Goal: Use online tool/utility: Utilize a website feature to perform a specific function

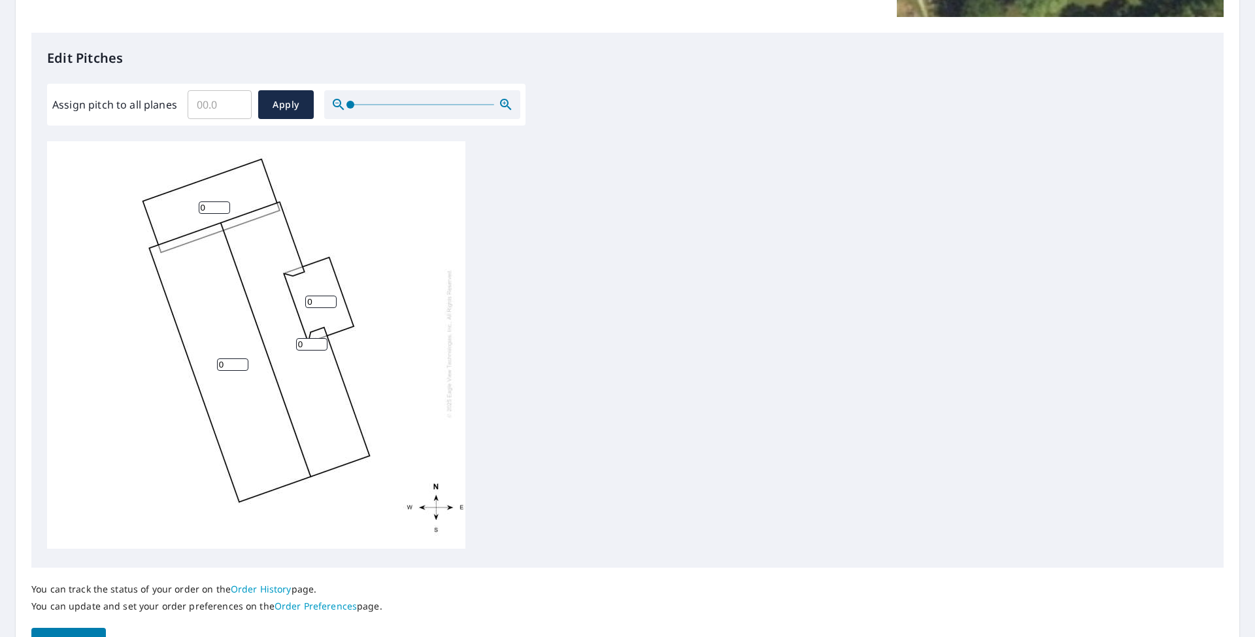
scroll to position [327, 0]
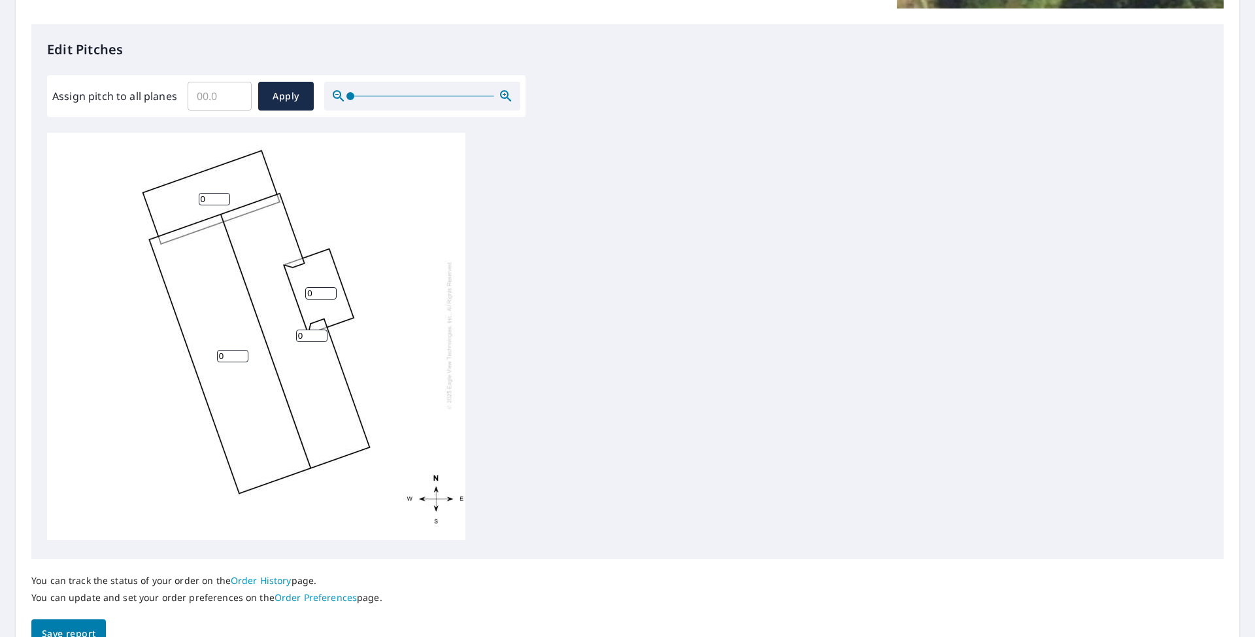
click at [308, 287] on input "0" at bounding box center [320, 293] width 31 height 12
click at [220, 97] on input "Assign pitch to all planes" at bounding box center [220, 96] width 64 height 37
type input "5"
click at [274, 96] on span "Apply" at bounding box center [286, 96] width 35 height 16
type input "5"
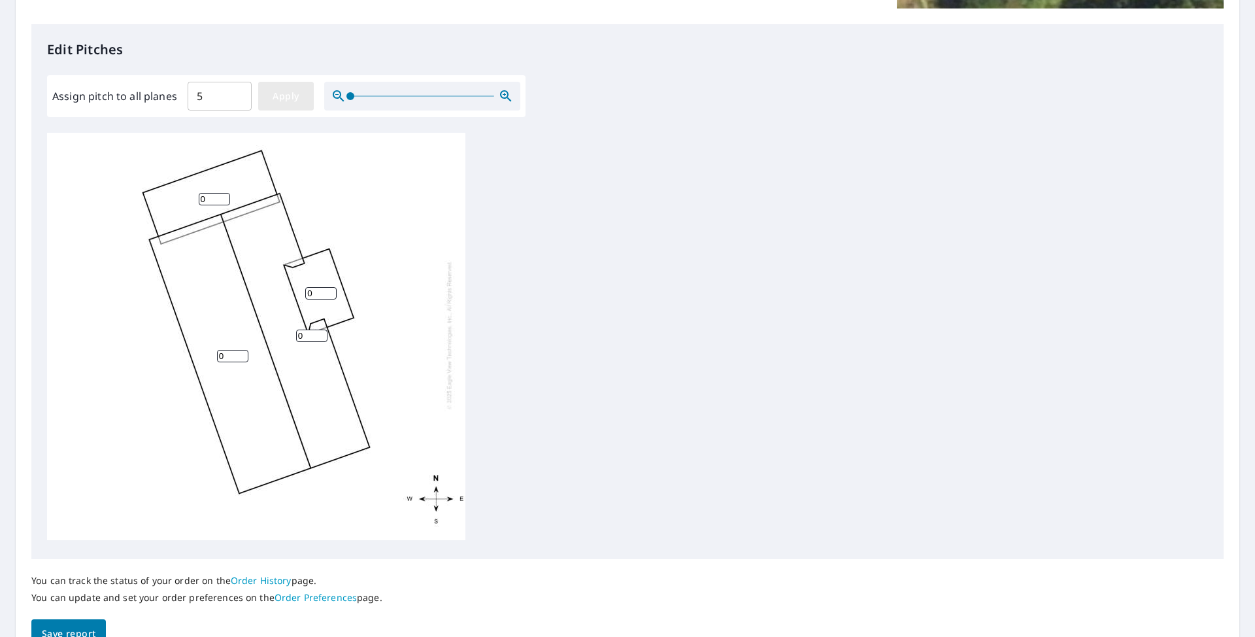
type input "5"
click at [317, 287] on input "5" at bounding box center [320, 293] width 31 height 12
type input "2"
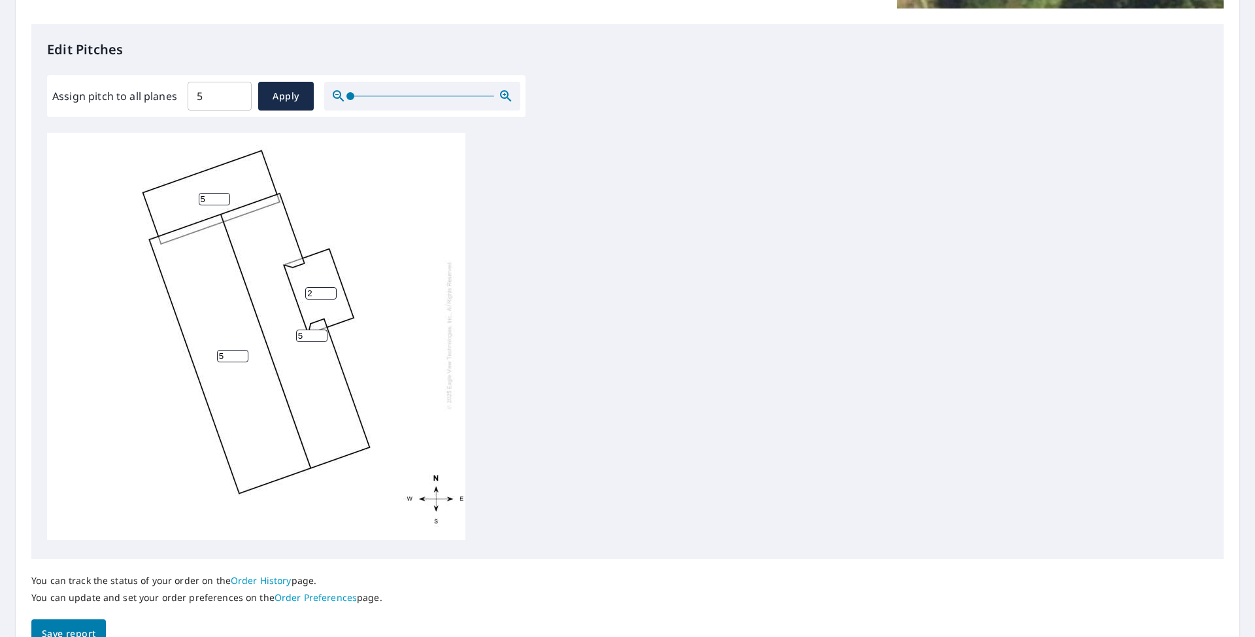
click at [212, 193] on input "5" at bounding box center [214, 199] width 31 height 12
type input "1"
click at [493, 278] on div "5 5 1 2" at bounding box center [627, 338] width 1161 height 410
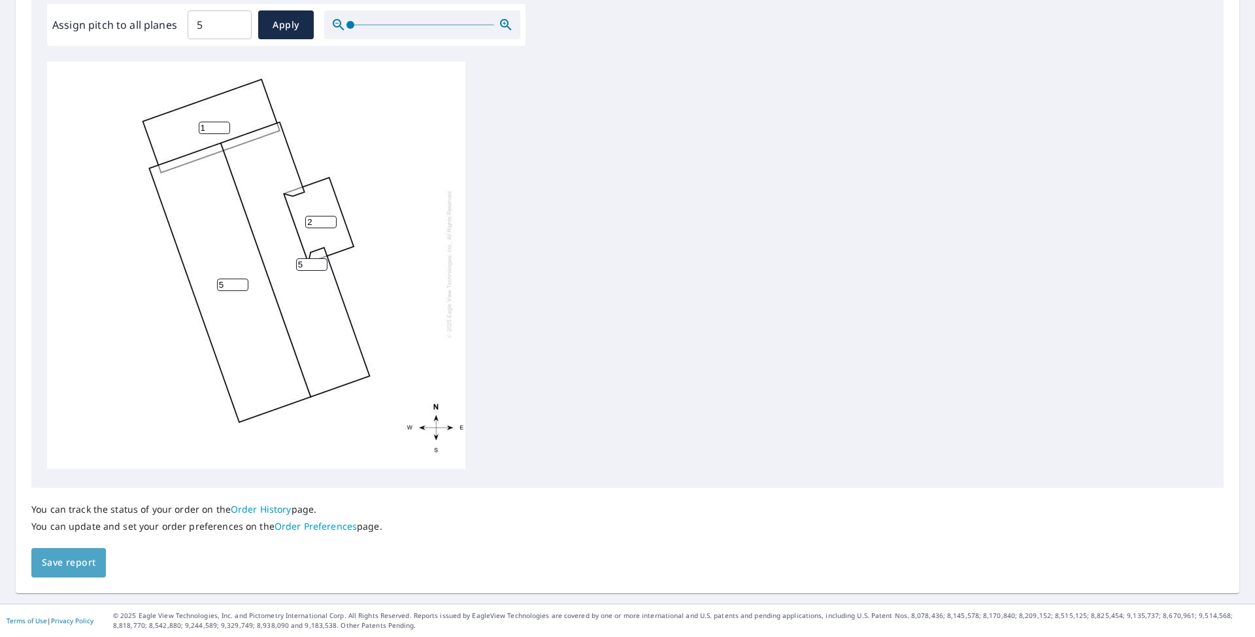
click at [76, 570] on span "Save report" at bounding box center [69, 562] width 54 height 16
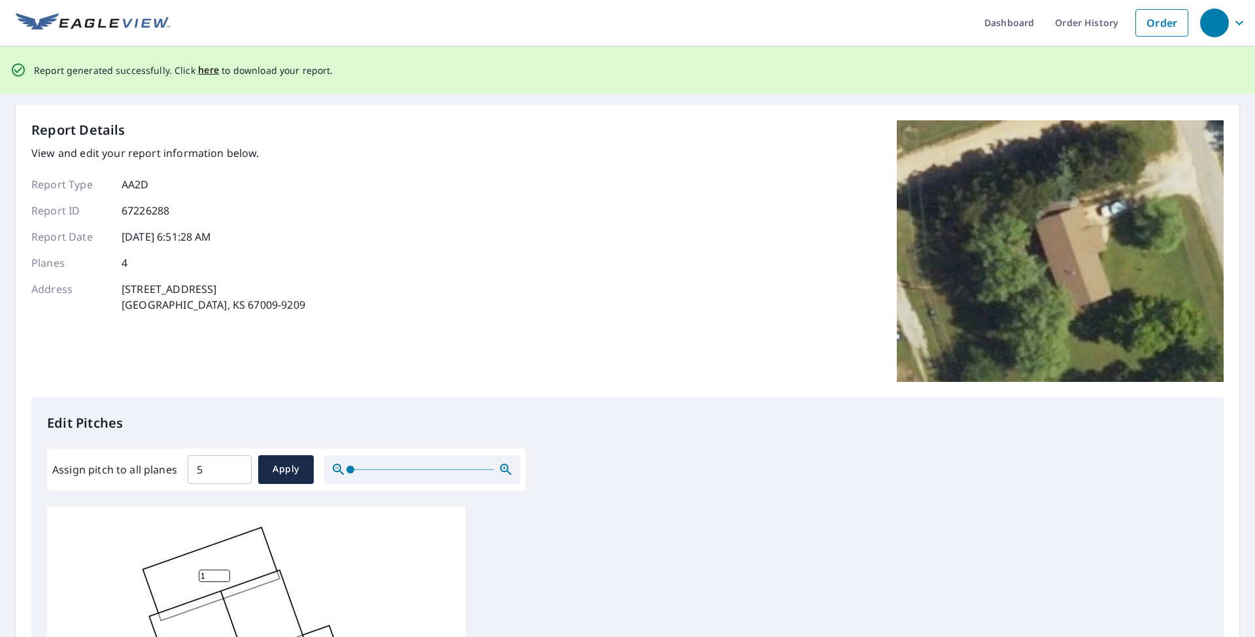
scroll to position [0, 0]
click at [201, 70] on span "here" at bounding box center [209, 71] width 22 height 16
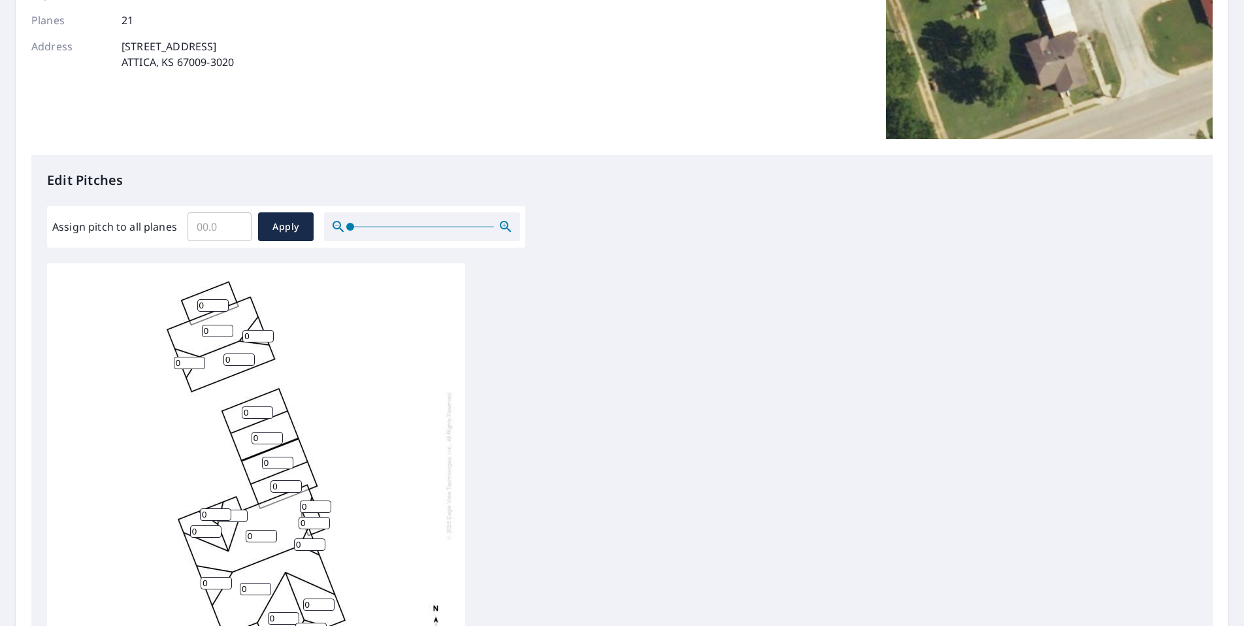
scroll to position [13, 0]
click at [196, 229] on input "Assign pitch to all planes" at bounding box center [220, 226] width 64 height 37
type input "6"
click at [285, 220] on span "Apply" at bounding box center [286, 227] width 35 height 16
type input "6"
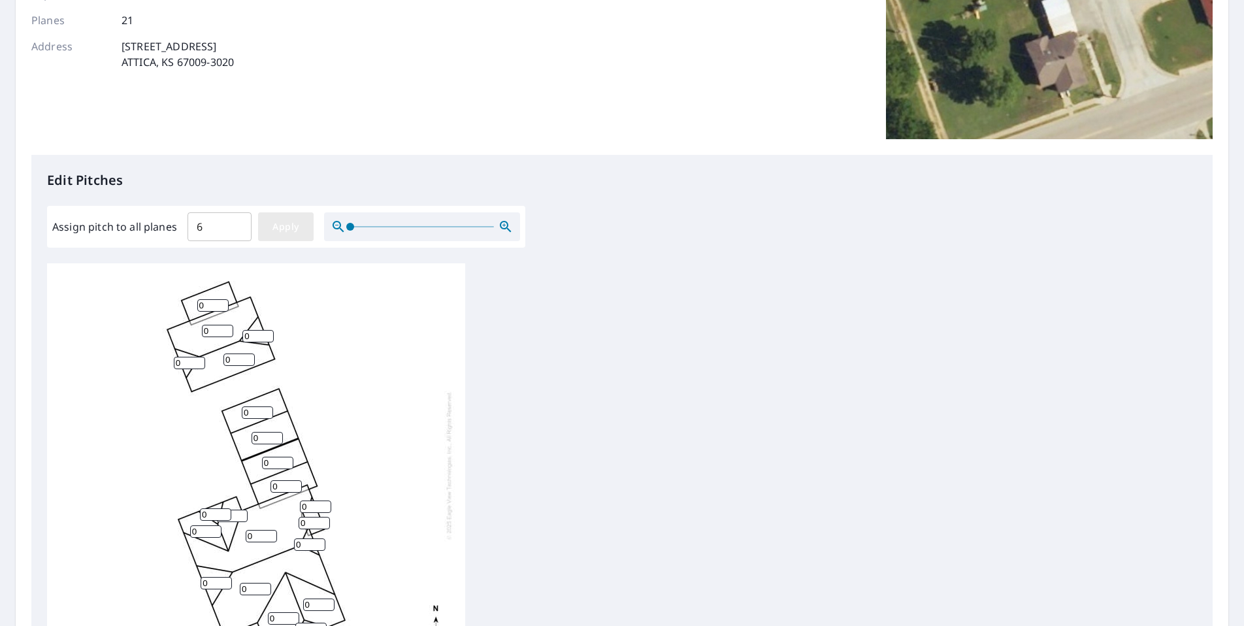
type input "6"
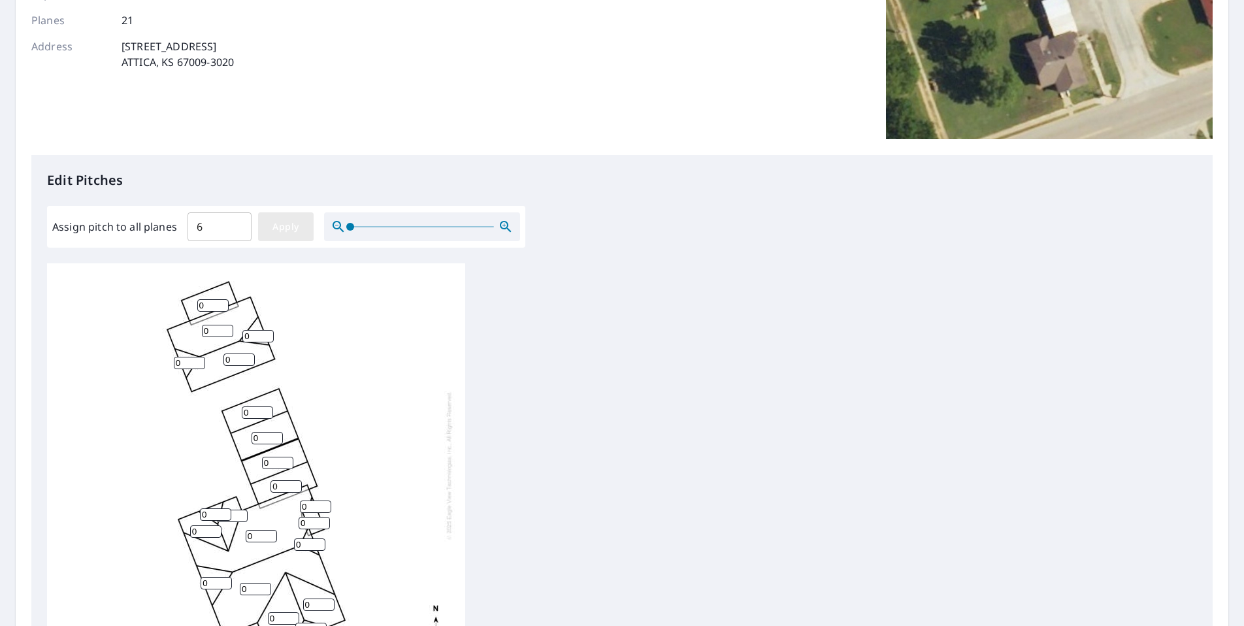
type input "6"
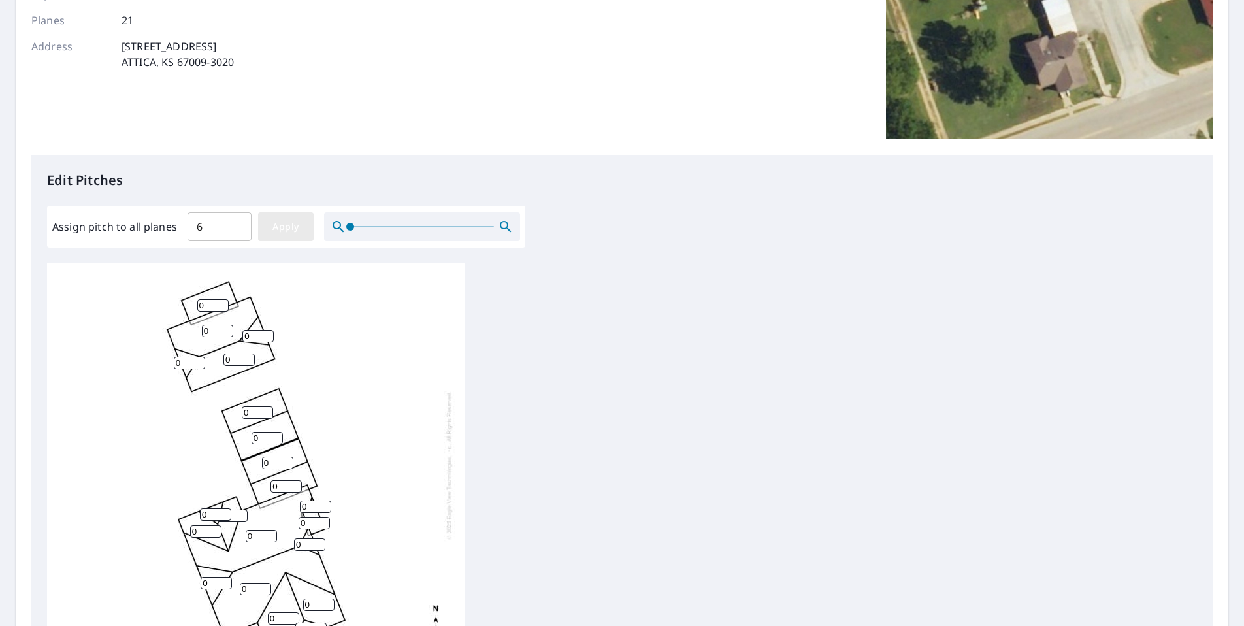
type input "6"
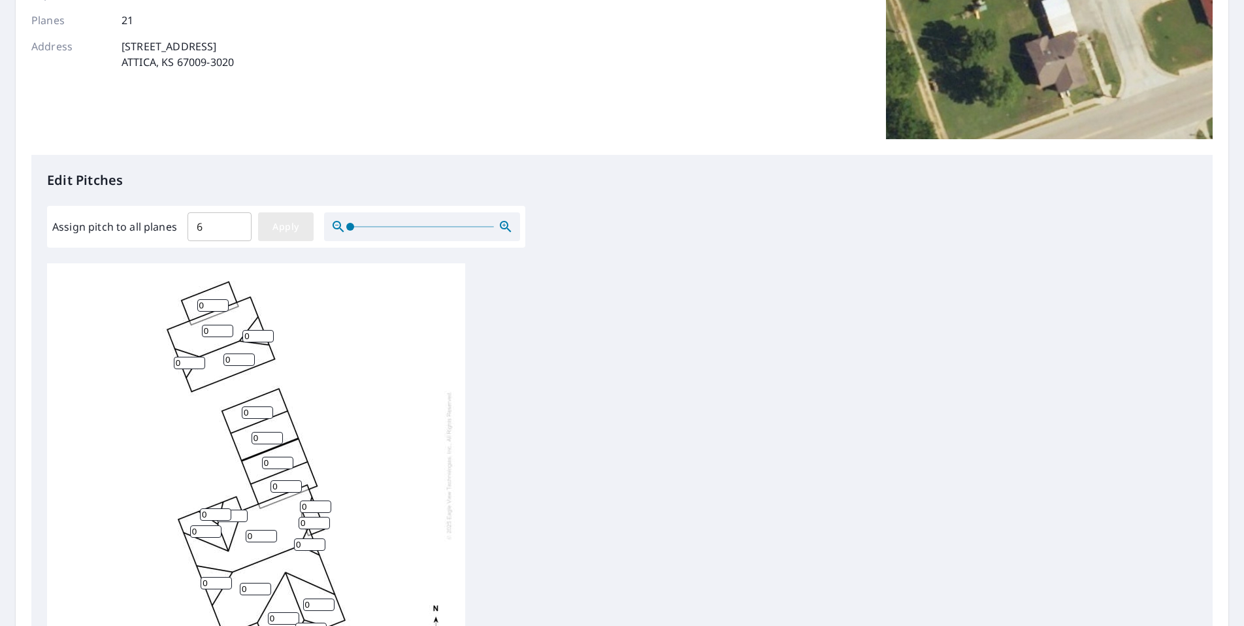
type input "6"
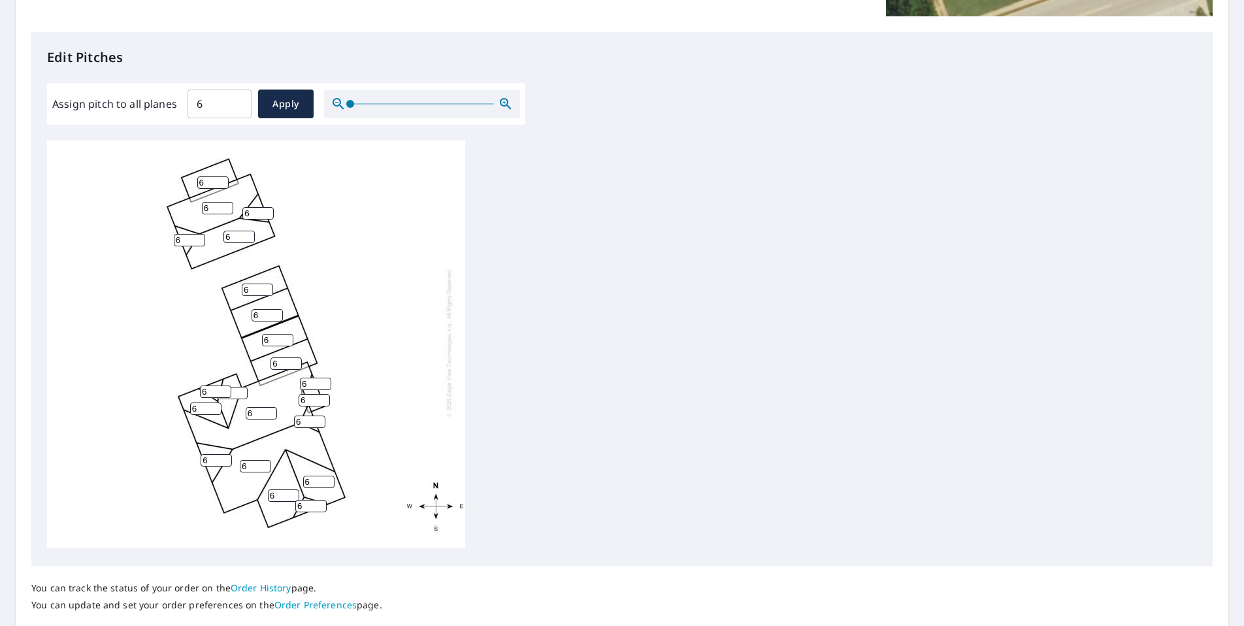
scroll to position [327, 0]
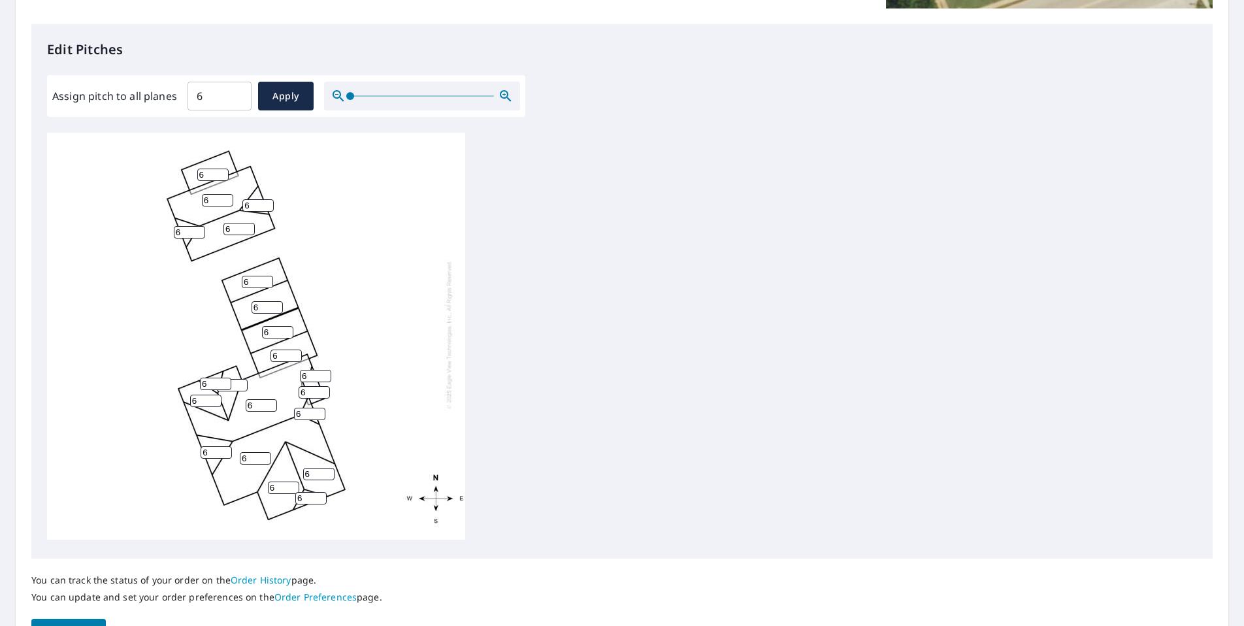
drag, startPoint x: 256, startPoint y: 272, endPoint x: 224, endPoint y: 273, distance: 31.4
click at [224, 273] on div "6 6 6 6 6 6 6 6 6 6 6 6 6 6 6 6 6 6 6 6 6" at bounding box center [256, 334] width 418 height 410
type input "3"
click at [210, 287] on div "6 6 6 6 6 6 6 6 6 3 6 6 6 6 6 6 6 6 6 6 6" at bounding box center [256, 334] width 418 height 410
type input "3"
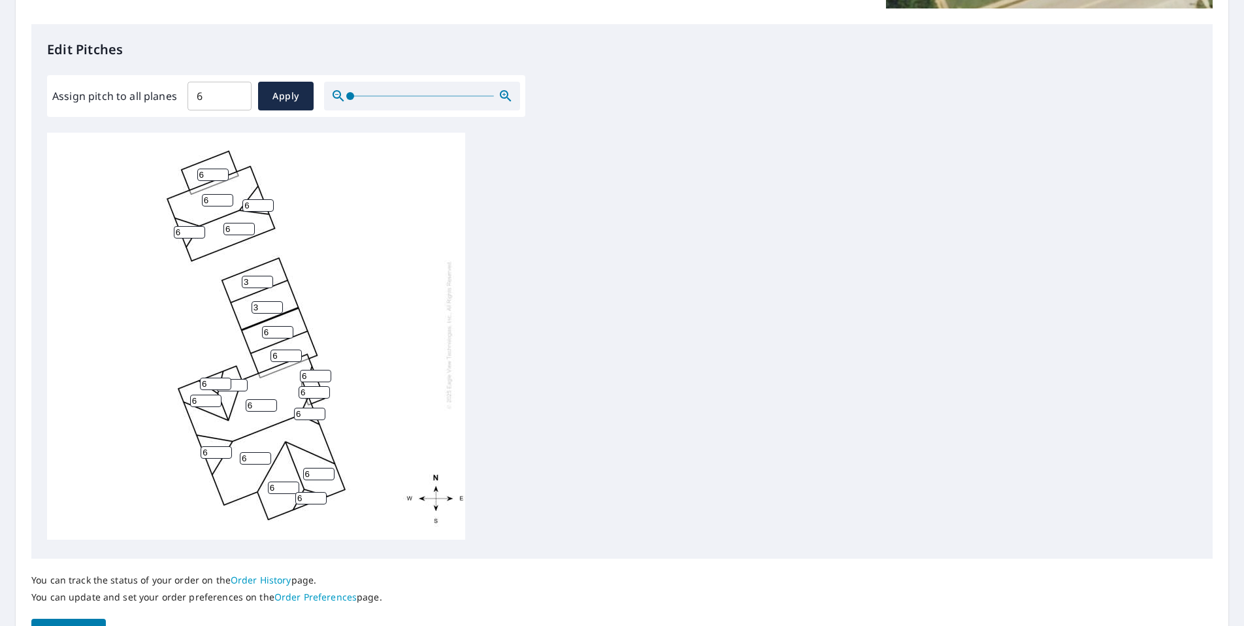
click at [257, 322] on div "6 6 6 6 6 3 6 6 6 3 6 6 6 6 6 6 6 6 6 6 6" at bounding box center [256, 334] width 418 height 410
type input "3"
drag, startPoint x: 282, startPoint y: 348, endPoint x: 258, endPoint y: 343, distance: 24.1
click at [258, 343] on div "6 6 6 6 6 3 6 6 3 3 6 6 6 6 6 6 6 6 6 6 6" at bounding box center [256, 334] width 418 height 410
type input "3"
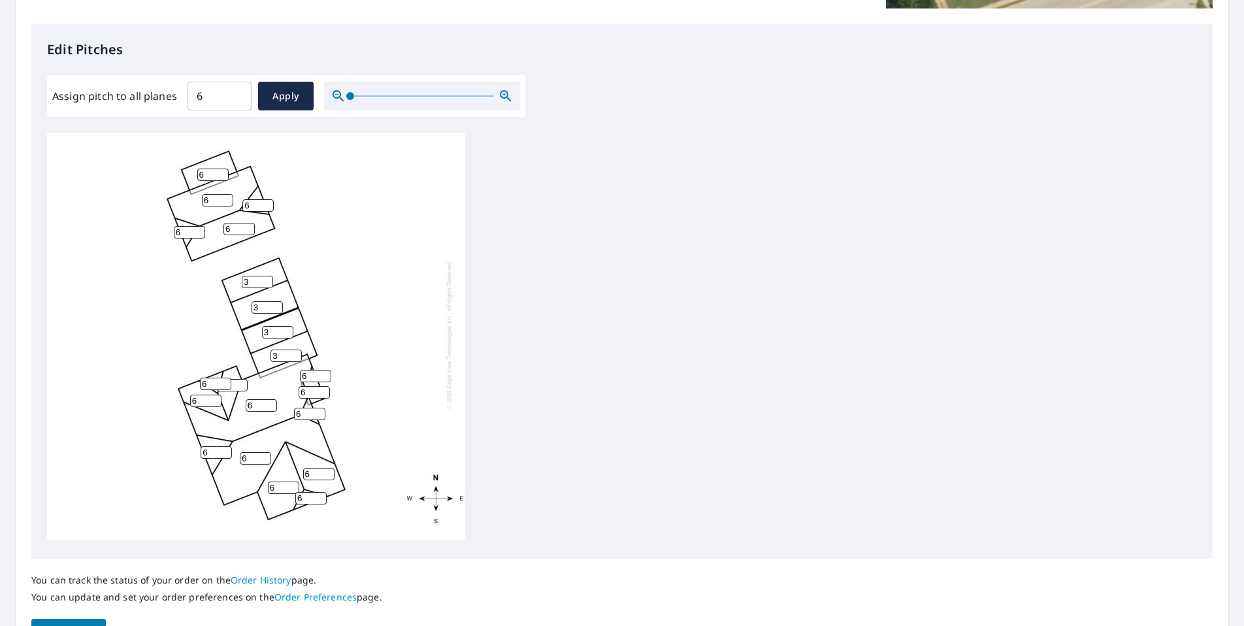
click at [500, 312] on div "6 6 6 6 6 3 6 3 3 3 6 6 6 6 6 6 6 6 6 6 6" at bounding box center [622, 338] width 1150 height 410
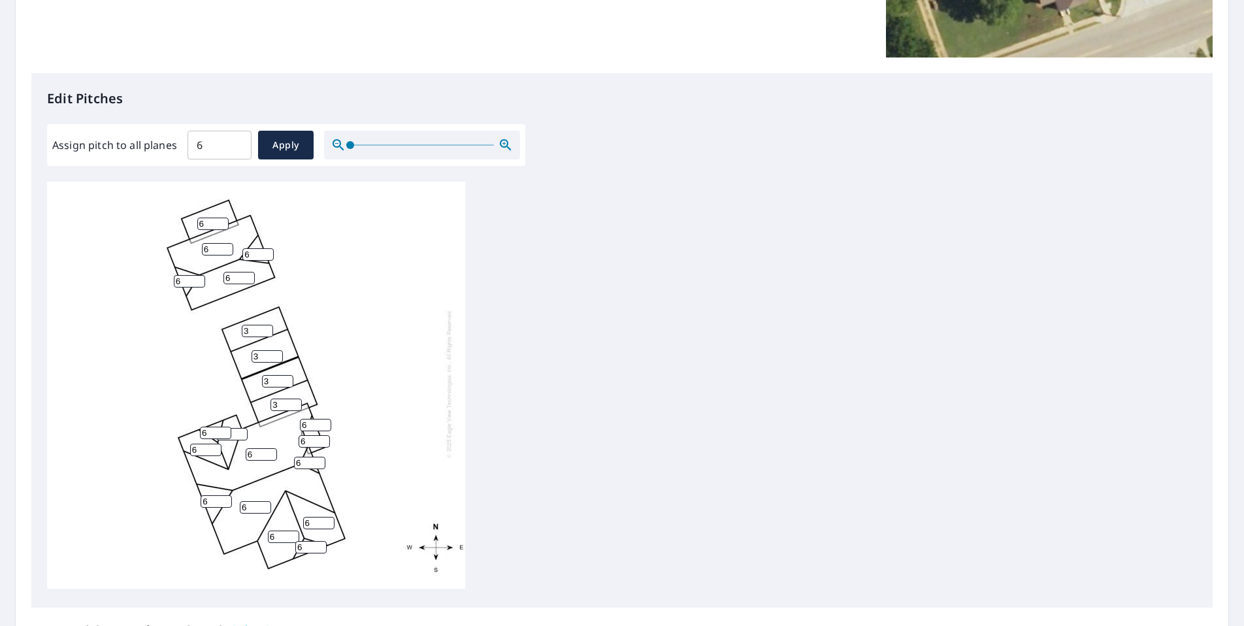
scroll to position [13, 0]
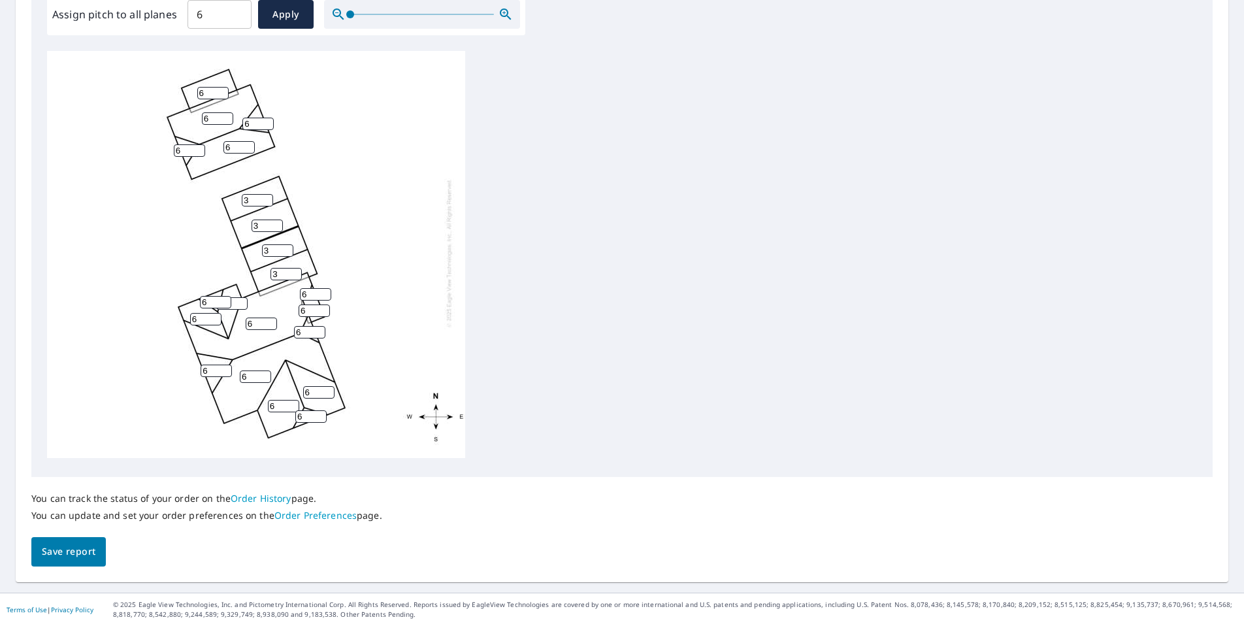
click at [80, 548] on span "Save report" at bounding box center [69, 552] width 54 height 16
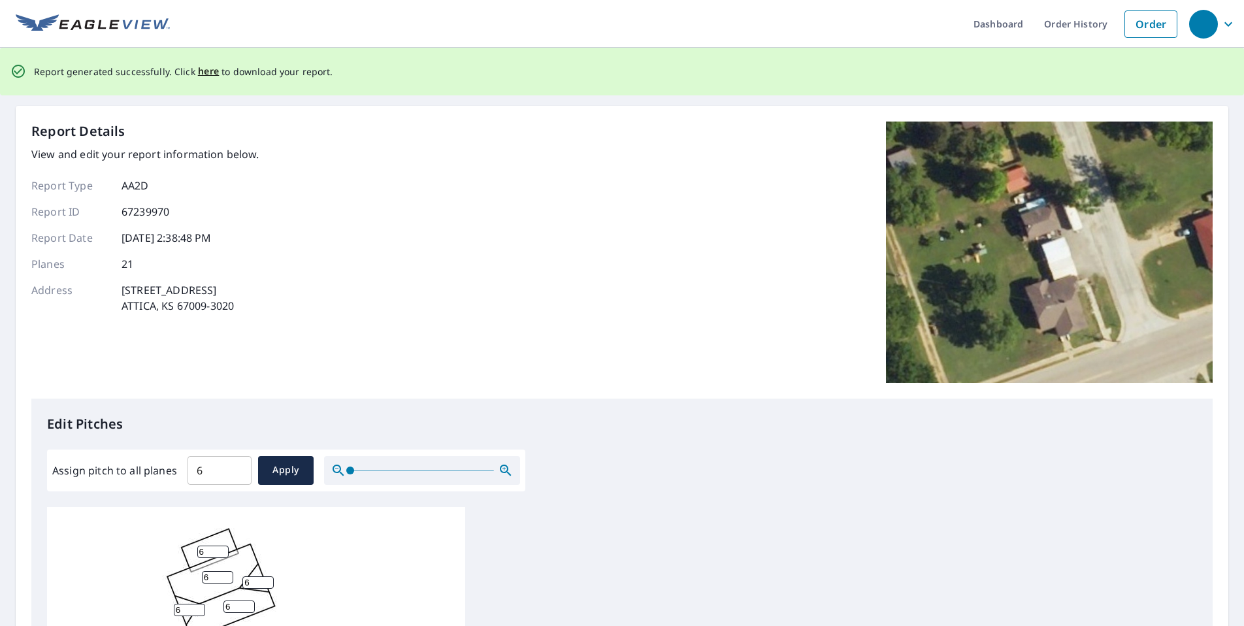
click at [217, 69] on p "Report generated successfully. Click here to download your report." at bounding box center [183, 71] width 299 height 16
click at [207, 68] on span "here" at bounding box center [209, 71] width 22 height 16
